Goal: Navigation & Orientation: Find specific page/section

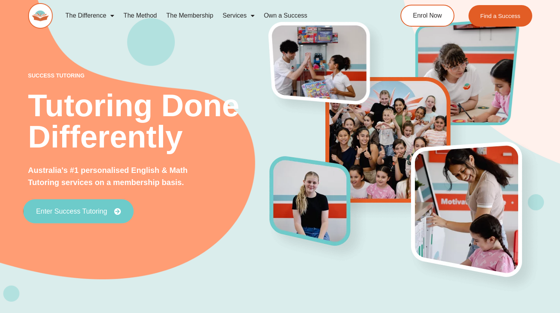
click at [90, 208] on span "Enter Success Tutoring" at bounding box center [71, 211] width 71 height 7
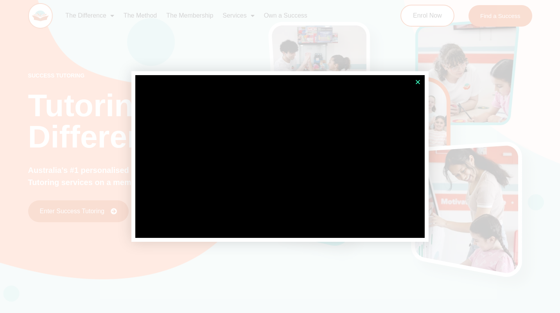
click at [418, 83] on icon "Close" at bounding box center [418, 82] width 6 height 6
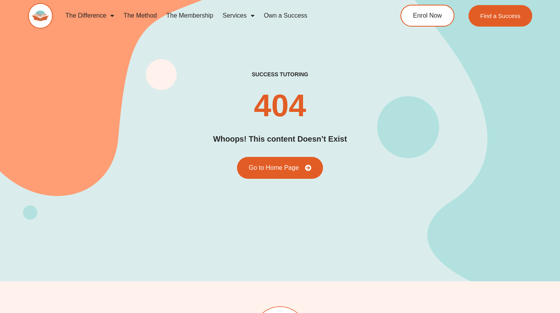
click at [185, 15] on link "The Membership" at bounding box center [190, 16] width 56 height 18
